Goal: Task Accomplishment & Management: Manage account settings

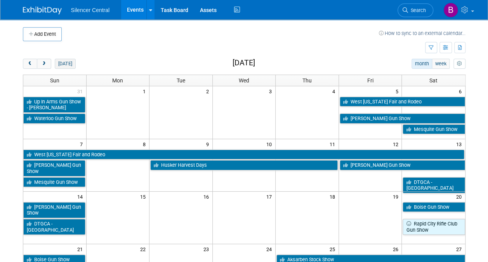
click at [69, 63] on button "[DATE]" at bounding box center [65, 64] width 21 height 10
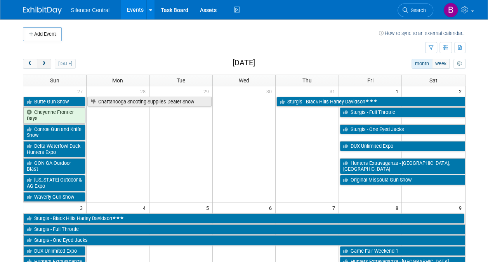
click at [47, 63] on button "next" at bounding box center [44, 64] width 14 height 10
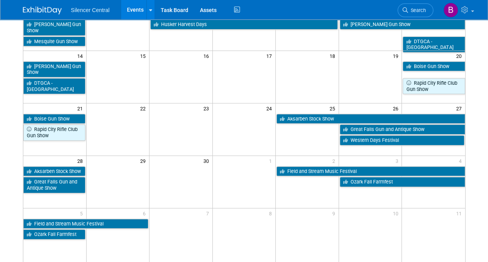
scroll to position [141, 0]
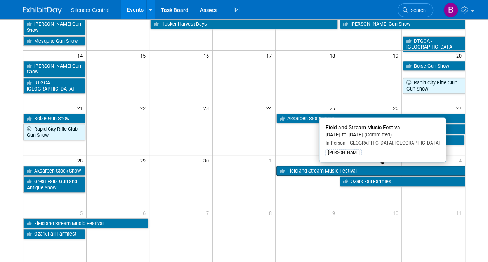
click at [307, 169] on link "Field and Stream Music Festival" at bounding box center [371, 171] width 188 height 10
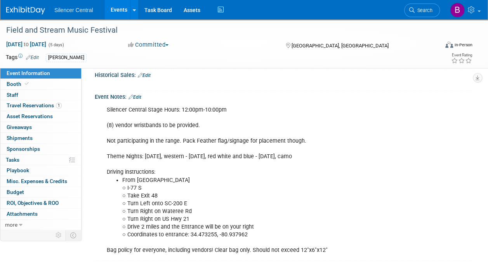
scroll to position [212, 0]
click at [57, 102] on span "Travel Reservations 1" at bounding box center [34, 105] width 55 height 6
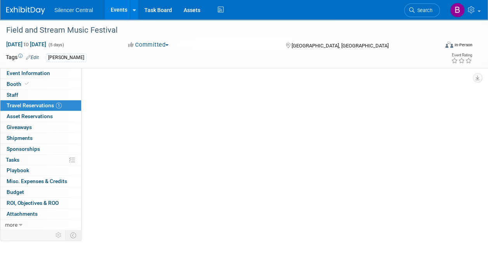
scroll to position [0, 0]
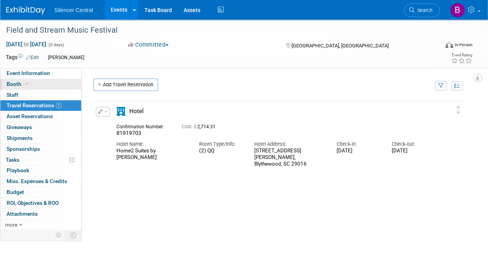
click at [57, 86] on link "Booth" at bounding box center [40, 84] width 81 height 10
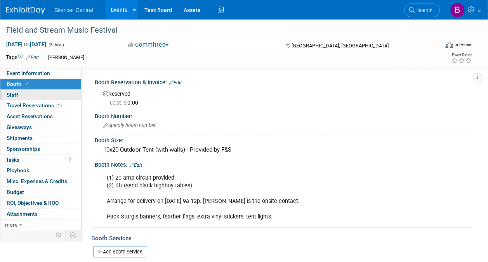
click at [56, 92] on link "0 Staff 0" at bounding box center [40, 95] width 81 height 10
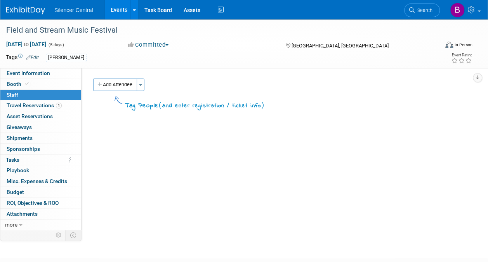
click at [36, 17] on div "Silencer Central Events Add Event Bulk Upload Events Shareable Event Boards Rec…" at bounding box center [239, 9] width 466 height 19
click at [31, 13] on img at bounding box center [25, 11] width 39 height 8
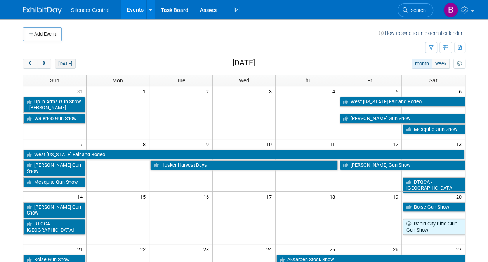
click at [69, 64] on button "[DATE]" at bounding box center [65, 64] width 21 height 10
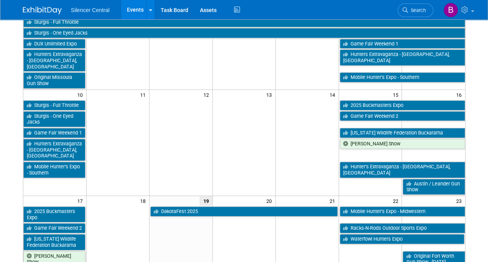
scroll to position [207, 0]
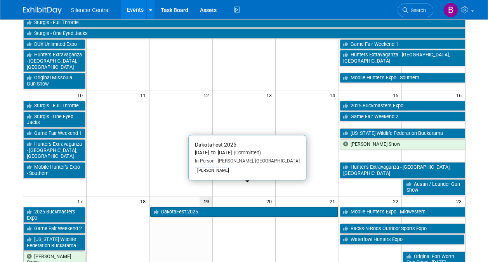
click at [208, 207] on link "DakotaFest 2025" at bounding box center [244, 212] width 188 height 10
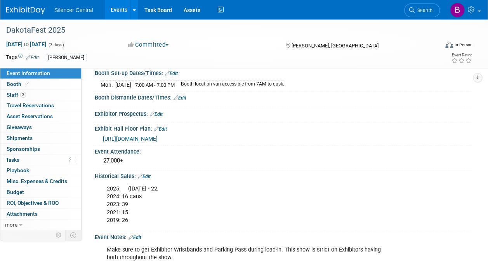
scroll to position [127, 0]
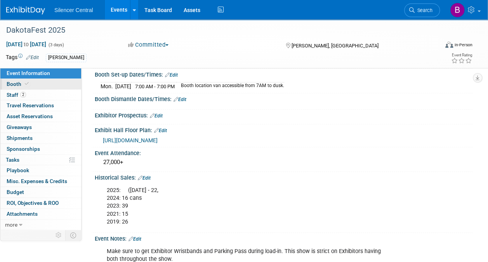
click at [51, 81] on link "Booth" at bounding box center [40, 84] width 81 height 10
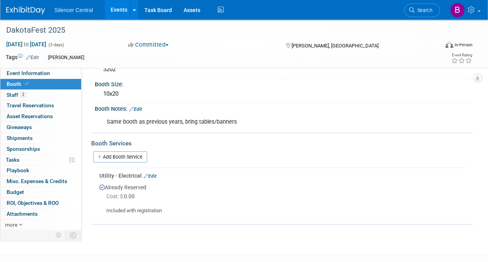
scroll to position [57, 0]
click at [52, 74] on link "Event Information" at bounding box center [40, 73] width 81 height 10
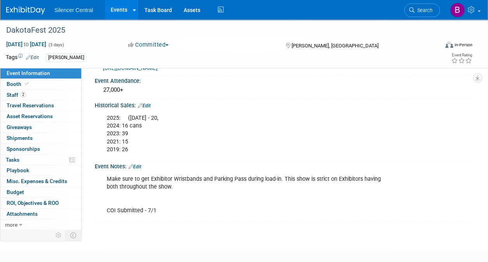
scroll to position [199, 0]
click at [139, 164] on link "Edit" at bounding box center [135, 166] width 13 height 5
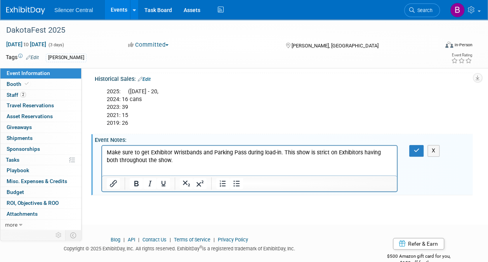
scroll to position [0, 0]
click at [220, 166] on p "Make sure to get Exhibitor Wristbands and Parking Pass during load-in. This sho…" at bounding box center [250, 168] width 286 height 39
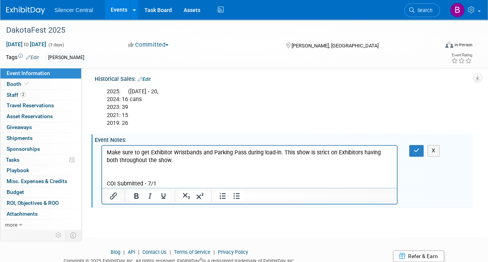
scroll to position [252, 0]
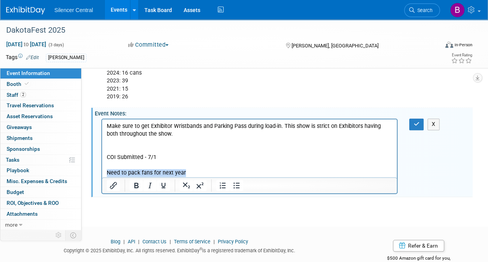
copy p "Need to pack fans for next year"
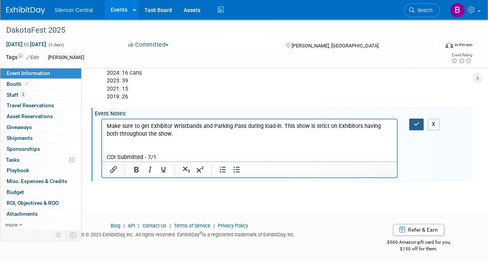
click at [417, 122] on icon "button" at bounding box center [417, 123] width 6 height 5
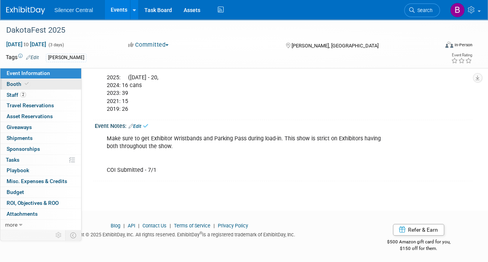
click at [61, 84] on link "Booth" at bounding box center [40, 84] width 81 height 10
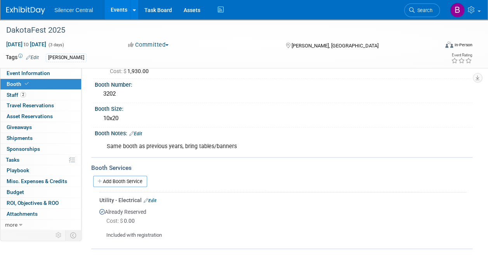
scroll to position [32, 0]
click at [139, 132] on link "Edit" at bounding box center [135, 133] width 13 height 5
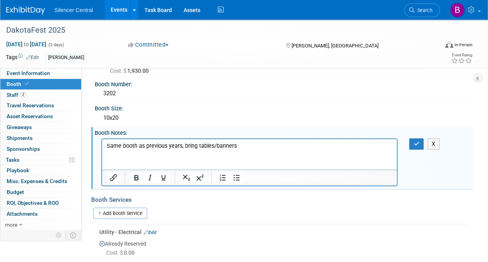
scroll to position [0, 0]
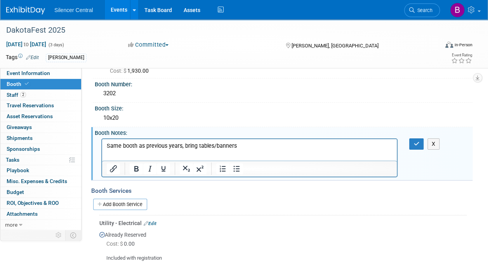
click at [240, 146] on p "Same booth as previous years, bring tables/banners" at bounding box center [250, 146] width 286 height 8
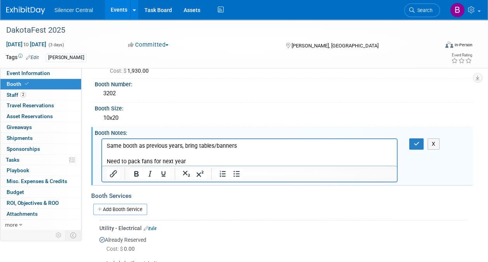
scroll to position [39, 0]
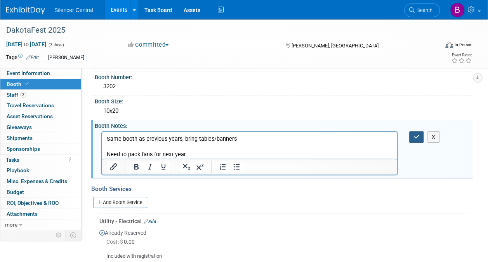
click at [416, 138] on icon "button" at bounding box center [417, 136] width 6 height 5
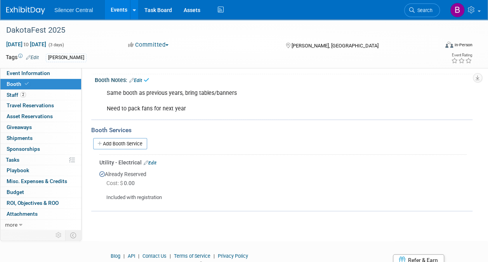
scroll to position [117, 0]
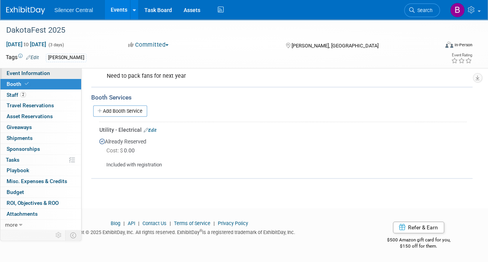
click at [39, 73] on span "Event Information" at bounding box center [29, 73] width 44 height 6
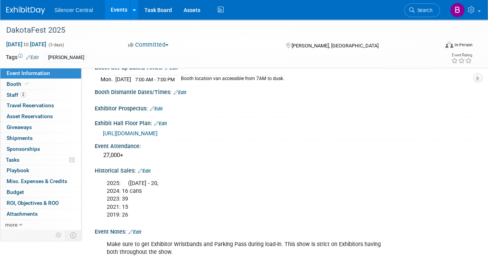
scroll to position [0, 0]
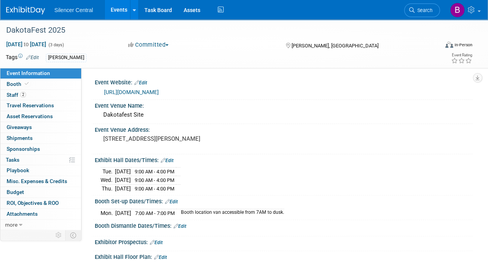
click at [37, 9] on img at bounding box center [25, 11] width 39 height 8
